Goal: Information Seeking & Learning: Learn about a topic

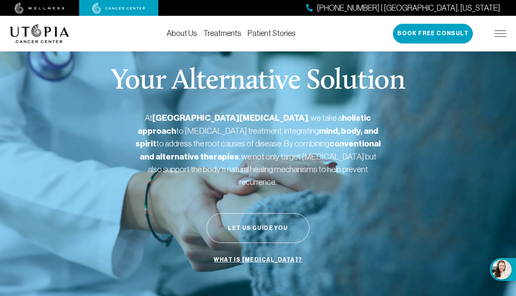
click at [430, 91] on div "Your Alternative Solution At [GEOGRAPHIC_DATA][MEDICAL_DATA] , we take a holist…" at bounding box center [257, 167] width 497 height 263
click at [384, 168] on div "Your Alternative Solution At [GEOGRAPHIC_DATA][MEDICAL_DATA] , we take a holist…" at bounding box center [257, 167] width 497 height 263
click at [428, 33] on button "Book Free Consult" at bounding box center [433, 34] width 80 height 20
click at [274, 32] on link "Patient Stories" at bounding box center [272, 33] width 48 height 9
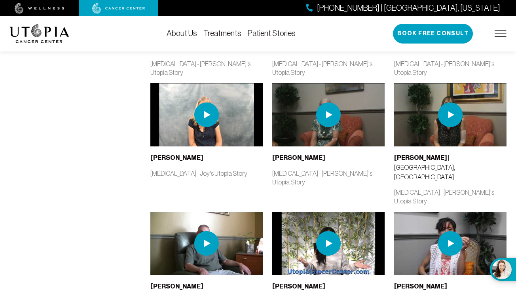
scroll to position [711, 0]
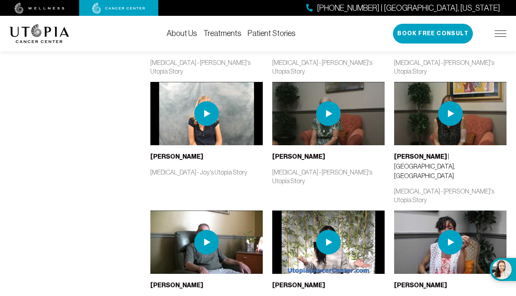
click at [204, 230] on img at bounding box center [206, 242] width 25 height 25
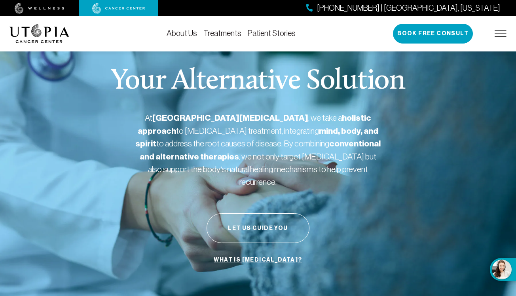
click at [357, 185] on div "Your Alternative Solution At [GEOGRAPHIC_DATA][MEDICAL_DATA] , we take a holist…" at bounding box center [257, 167] width 497 height 263
click at [501, 32] on img at bounding box center [500, 33] width 12 height 6
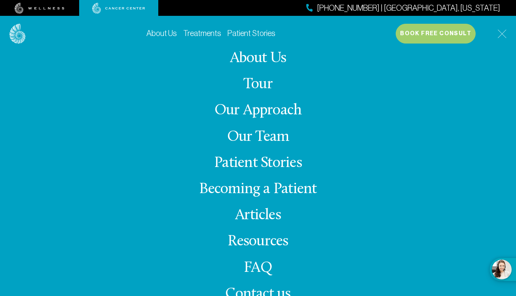
scroll to position [96, 0]
click at [287, 159] on link "Patient Stories" at bounding box center [258, 162] width 88 height 15
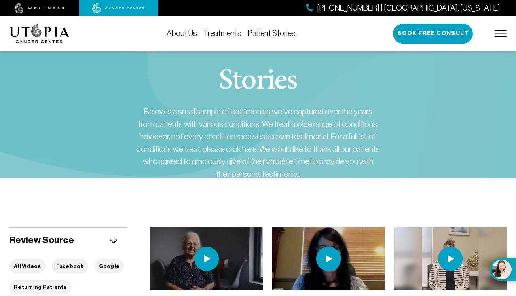
scroll to position [5, 0]
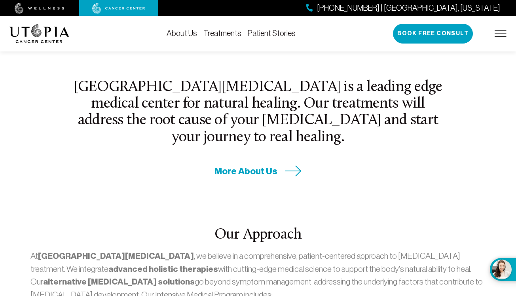
scroll to position [299, 0]
click at [251, 165] on span "More About Us" at bounding box center [245, 171] width 63 height 12
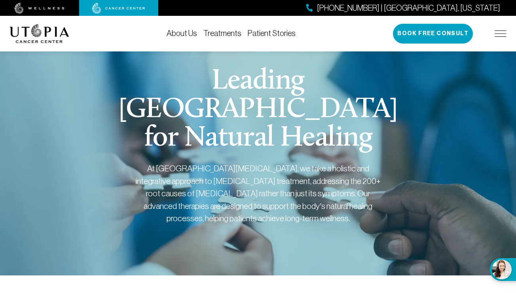
click at [500, 35] on img at bounding box center [500, 33] width 12 height 6
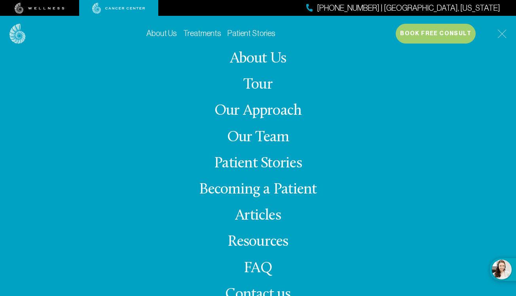
click at [257, 265] on link "FAQ" at bounding box center [258, 268] width 28 height 15
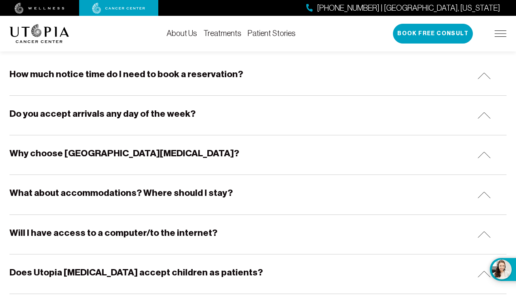
scroll to position [156, 0]
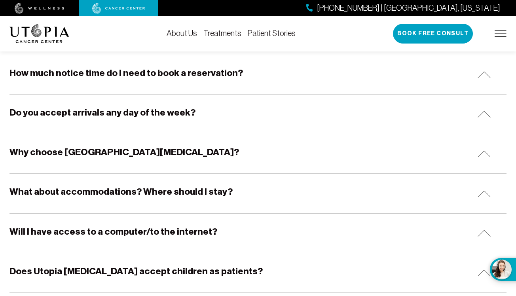
click at [100, 190] on h5 "What about accommodations? Where should I stay?" at bounding box center [120, 191] width 223 height 12
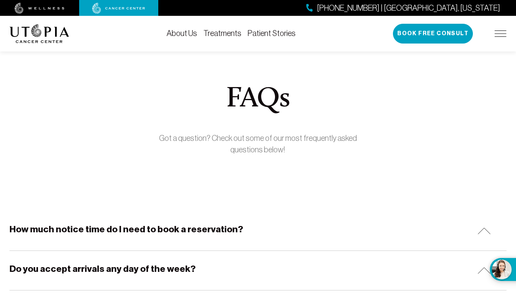
scroll to position [0, 0]
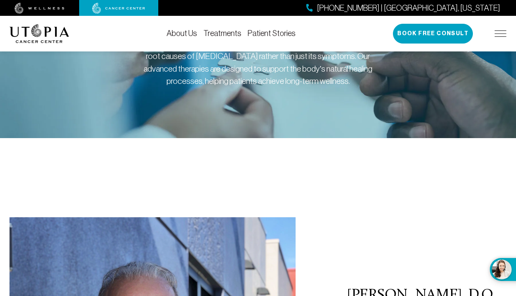
scroll to position [138, 0]
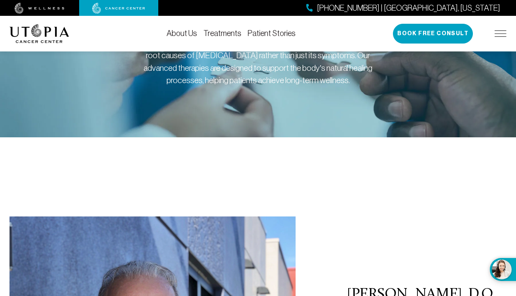
click at [501, 31] on img at bounding box center [500, 33] width 12 height 6
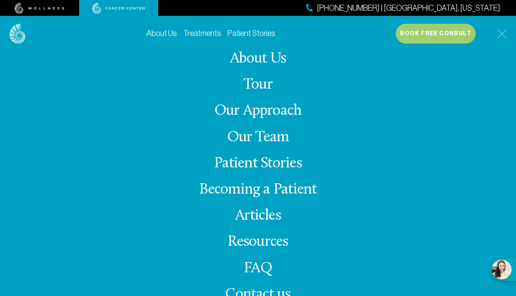
click at [256, 265] on link "FAQ" at bounding box center [258, 268] width 28 height 15
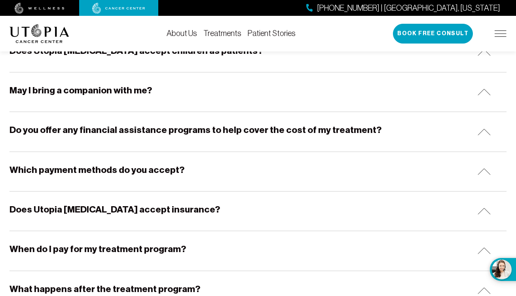
scroll to position [381, 0]
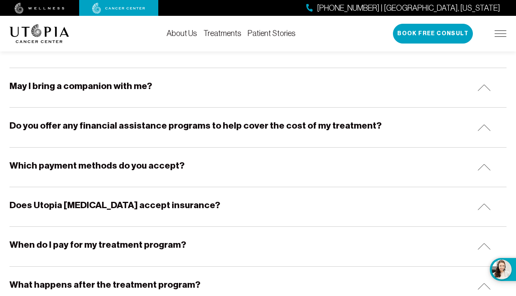
click at [133, 201] on h5 "Does Utopia [MEDICAL_DATA] accept insurance?" at bounding box center [114, 205] width 210 height 12
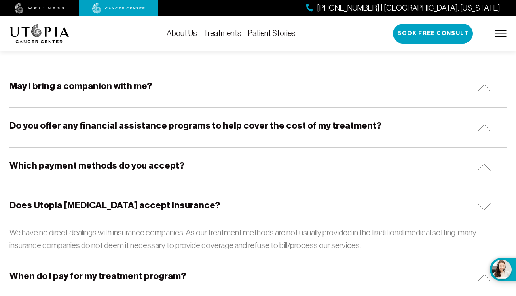
click at [112, 162] on h5 "Which payment methods do you accept?" at bounding box center [96, 165] width 175 height 12
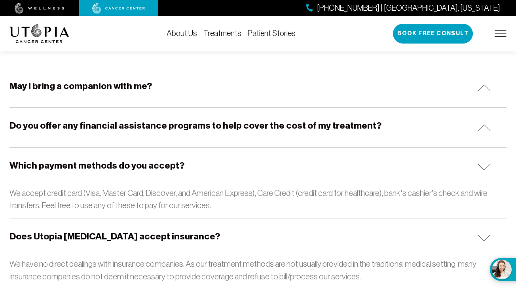
click at [114, 124] on h5 "Do you offer any financial assistance programs to help cover the cost of my tre…" at bounding box center [195, 125] width 372 height 12
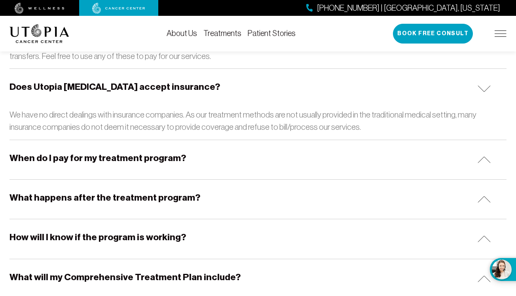
scroll to position [600, 0]
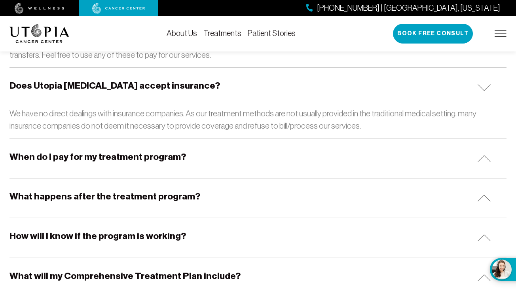
click at [101, 151] on h5 "When do I pay for my treatment program?" at bounding box center [97, 157] width 176 height 12
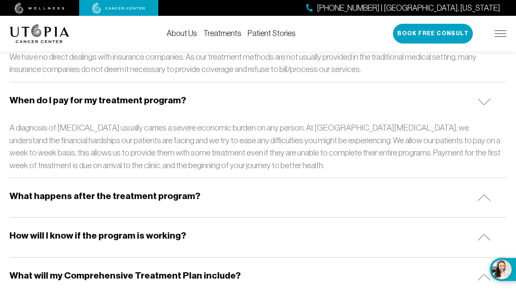
scroll to position [661, 0]
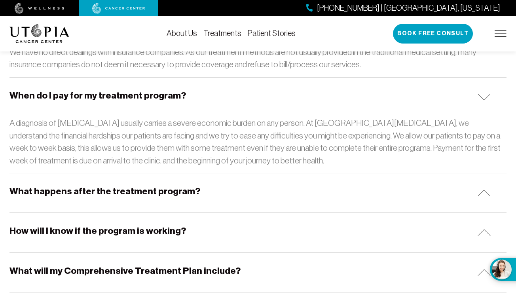
click at [89, 185] on h5 "What happens after the treatment program?" at bounding box center [104, 191] width 191 height 12
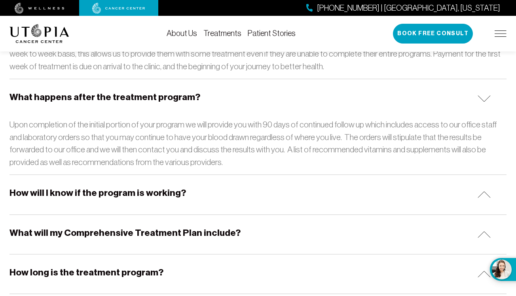
scroll to position [758, 0]
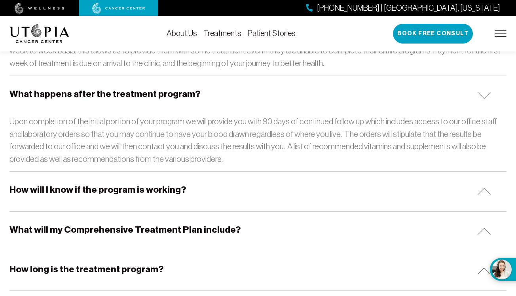
click at [85, 183] on h5 "How will I know if the program is working?" at bounding box center [97, 189] width 176 height 12
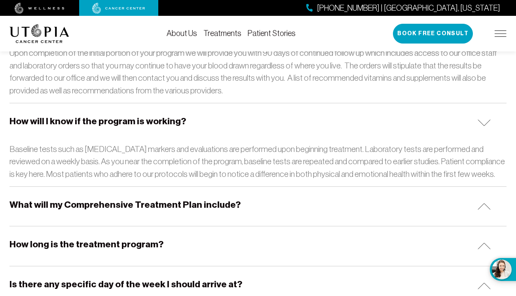
scroll to position [829, 0]
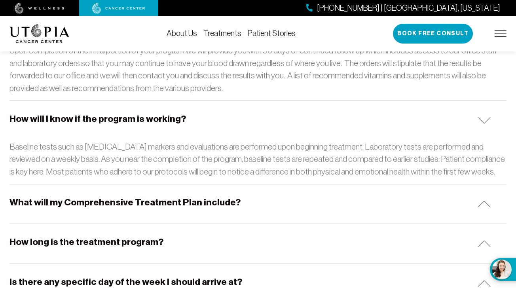
click at [91, 196] on h5 "What will my Comprehensive Treatment Plan include?" at bounding box center [124, 202] width 231 height 12
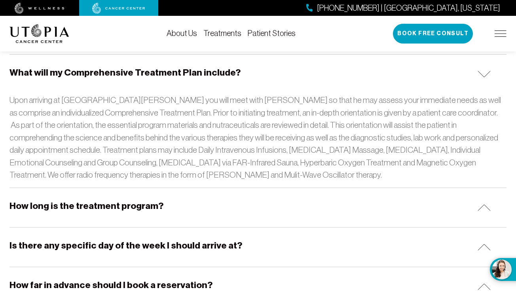
scroll to position [962, 0]
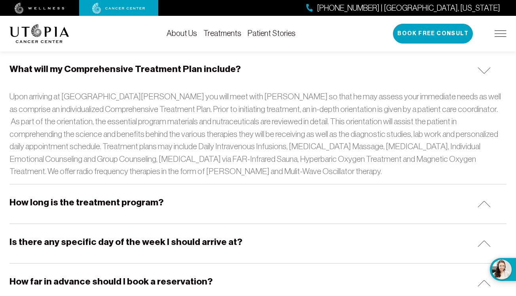
click at [74, 196] on h5 "How long is the treatment program?" at bounding box center [86, 202] width 154 height 12
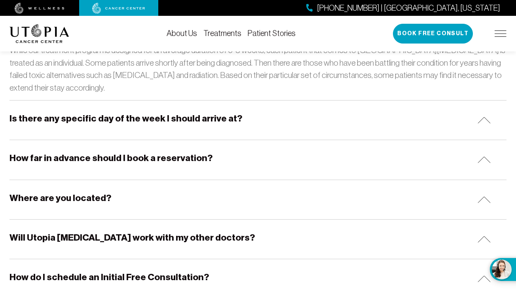
scroll to position [1147, 0]
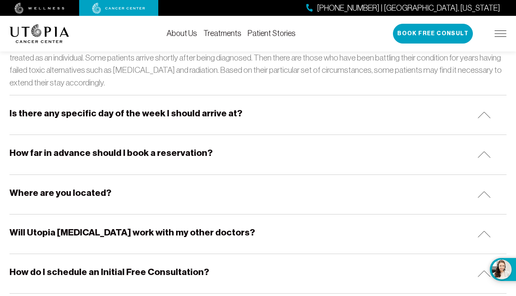
click at [63, 187] on h5 "Where are you located?" at bounding box center [60, 193] width 102 height 12
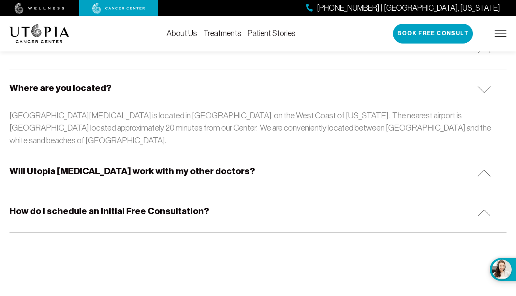
scroll to position [1253, 0]
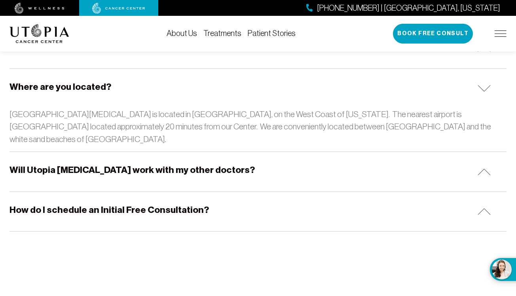
click at [66, 204] on h5 "How do I schedule an Initial Free Consultation?" at bounding box center [108, 210] width 199 height 12
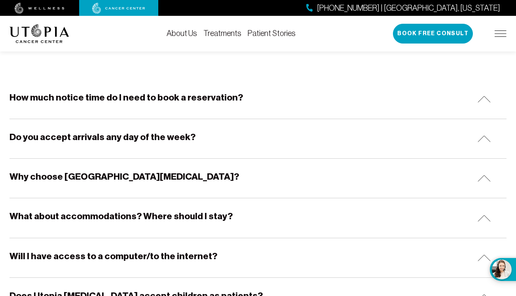
scroll to position [131, 0]
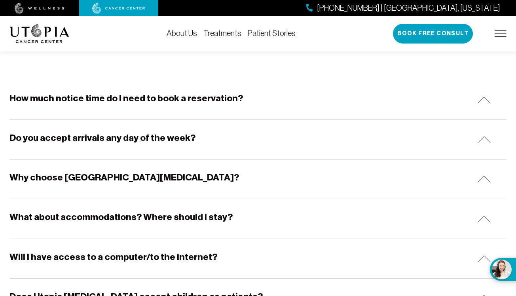
click at [130, 175] on h5 "Why choose [GEOGRAPHIC_DATA][MEDICAL_DATA]?" at bounding box center [123, 177] width 229 height 12
